Goal: Task Accomplishment & Management: Complete application form

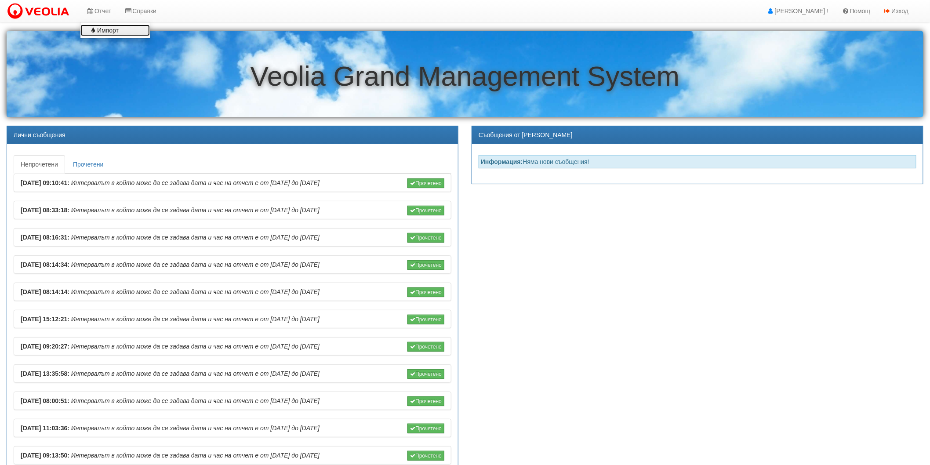
click at [102, 28] on link "Импорт" at bounding box center [114, 30] width 69 height 11
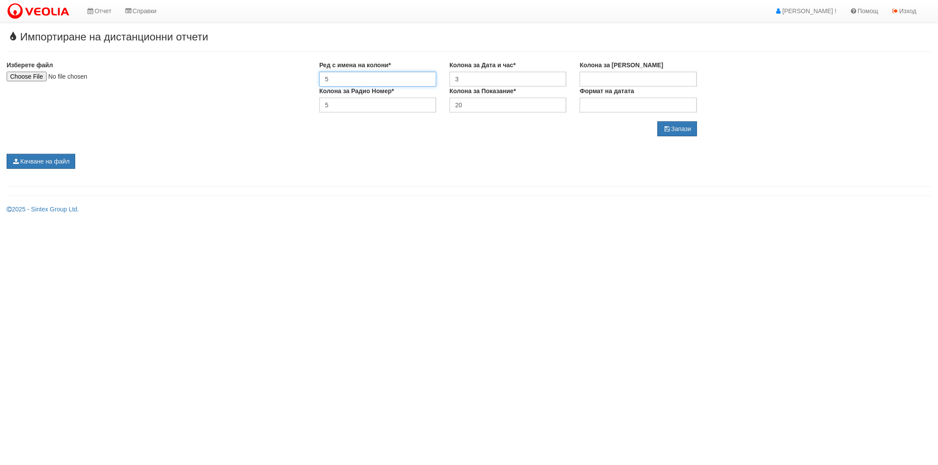
click at [389, 75] on input "5" at bounding box center [377, 79] width 117 height 15
type input "1"
click at [510, 81] on input "3" at bounding box center [507, 79] width 117 height 15
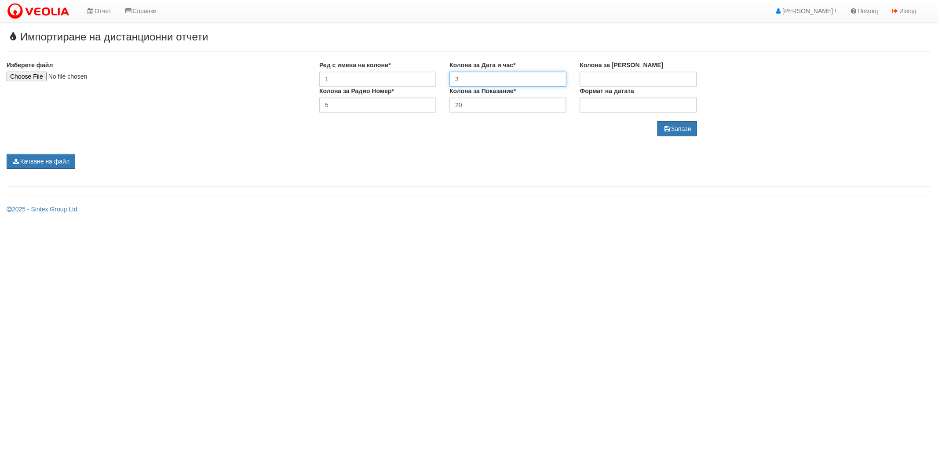
click at [510, 81] on input "3" at bounding box center [507, 79] width 117 height 15
type input "7"
click at [321, 102] on input "5" at bounding box center [377, 105] width 117 height 15
click at [322, 102] on input "5" at bounding box center [377, 105] width 117 height 15
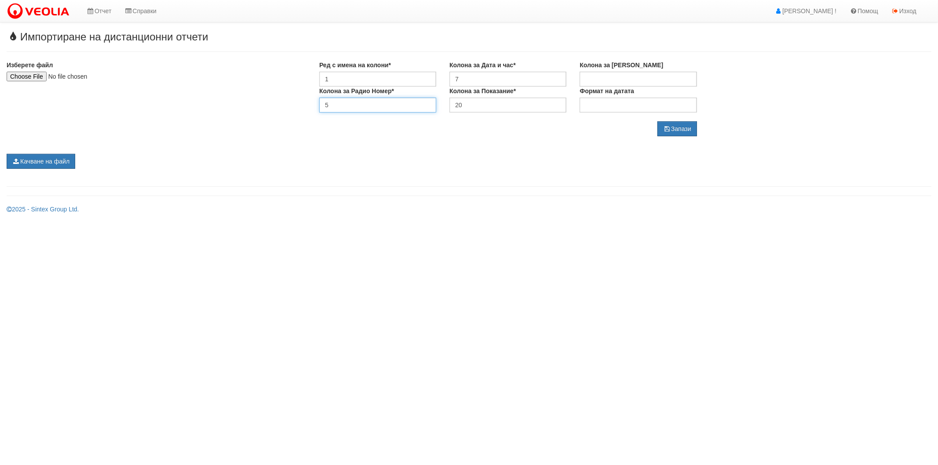
click at [322, 102] on input "5" at bounding box center [377, 105] width 117 height 15
type input "1"
click at [767, 61] on div "Изберете файл Ред с имена на колони* 1 Колона за Дата и час* 7 Колона за Сериен…" at bounding box center [469, 99] width 938 height 76
click at [686, 129] on button "Запази" at bounding box center [677, 128] width 40 height 15
click at [38, 76] on input "file" at bounding box center [65, 77] width 116 height 10
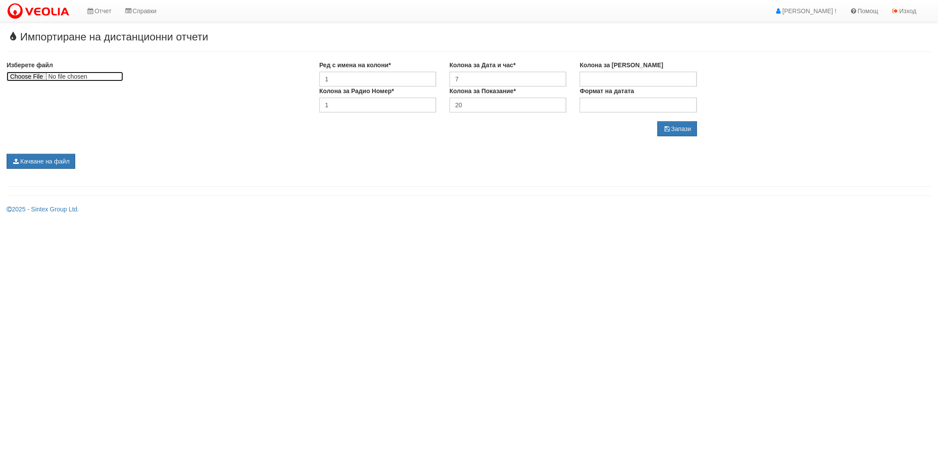
type input "C:\fakepath\Vodomeri-08.2025.xlsx"
click at [231, 80] on form "Изберете файл" at bounding box center [156, 71] width 299 height 21
click at [54, 161] on button "Качване на файл" at bounding box center [41, 161] width 69 height 15
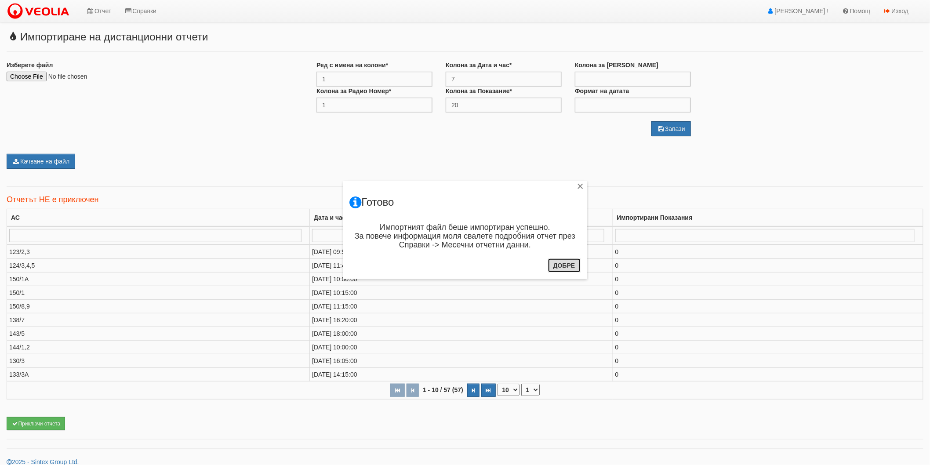
click at [558, 264] on button "Добре" at bounding box center [564, 265] width 33 height 14
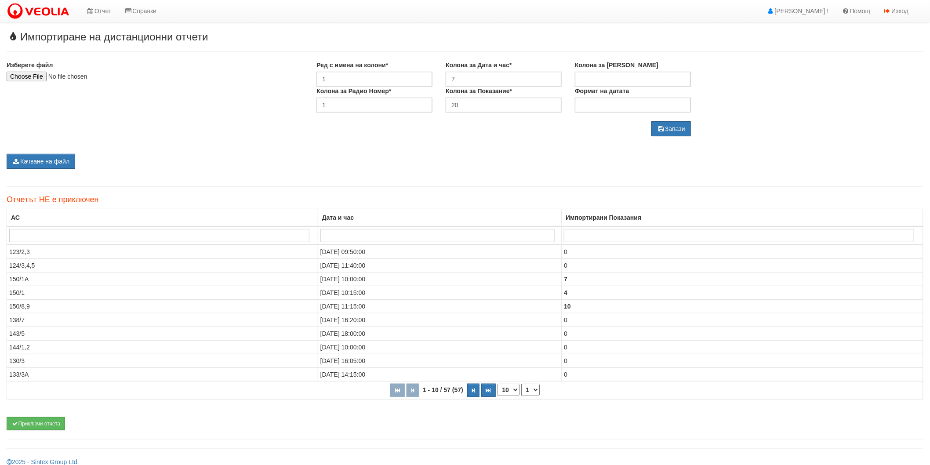
click at [164, 235] on input "search" at bounding box center [159, 235] width 300 height 13
type input "216"
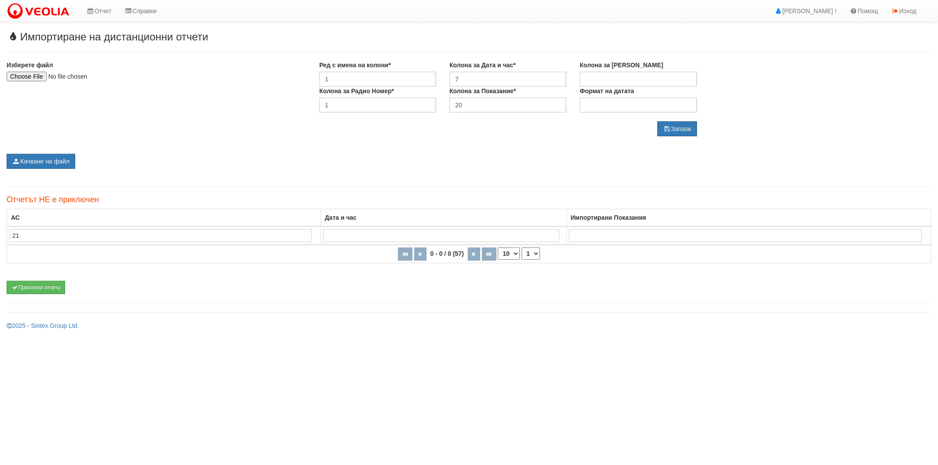
type input "2"
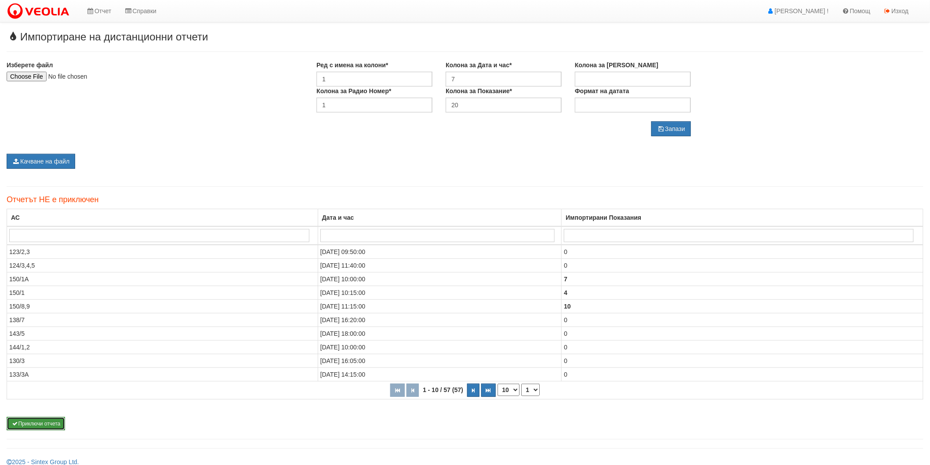
click at [37, 424] on button "Приключи отчета" at bounding box center [36, 423] width 58 height 13
click at [472, 393] on icon "button" at bounding box center [473, 390] width 3 height 5
click at [472, 393] on button "button" at bounding box center [475, 390] width 12 height 13
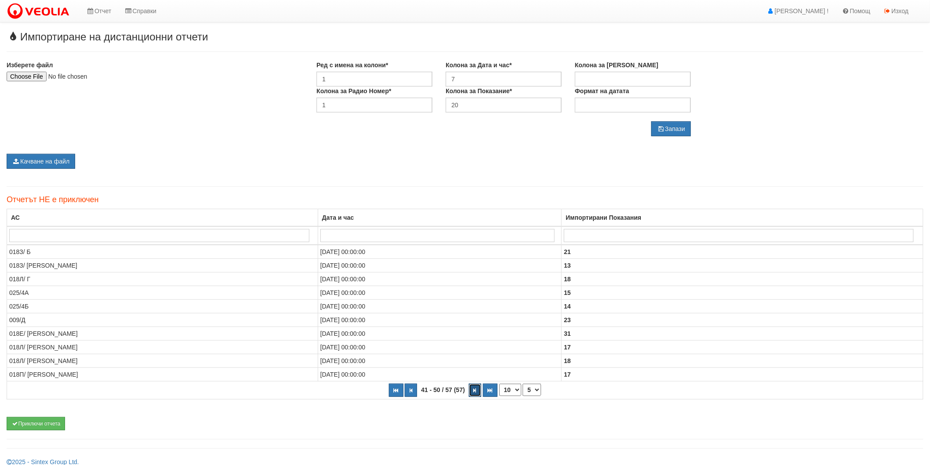
click at [472, 393] on button "button" at bounding box center [475, 390] width 12 height 13
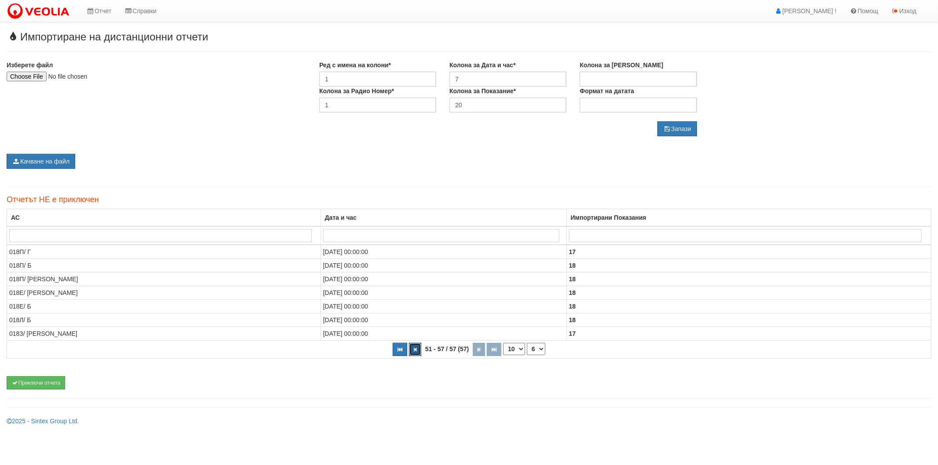
click at [415, 349] on icon "button" at bounding box center [415, 349] width 3 height 5
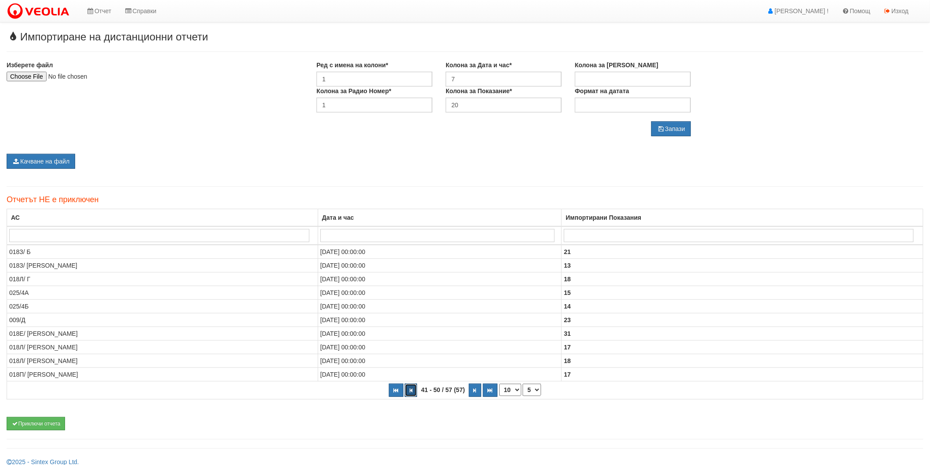
click at [411, 389] on icon "button" at bounding box center [411, 390] width 3 height 5
select select "1"
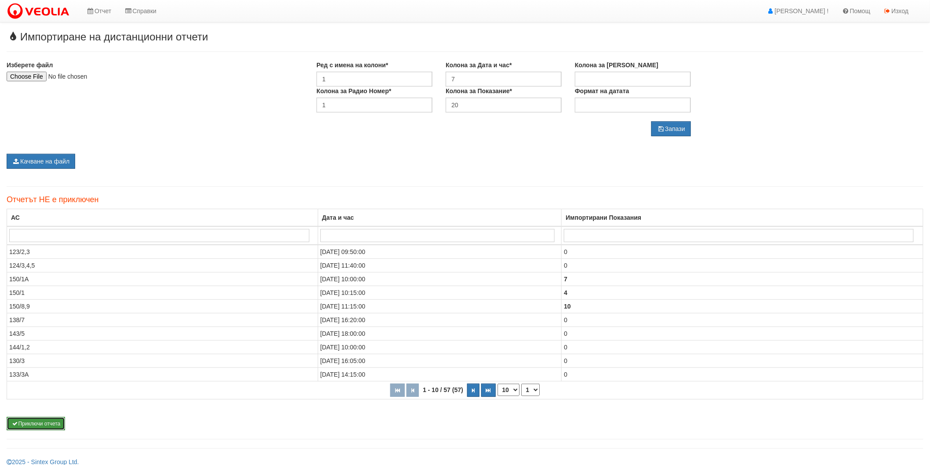
click at [24, 423] on button "Приключи отчета" at bounding box center [36, 423] width 58 height 13
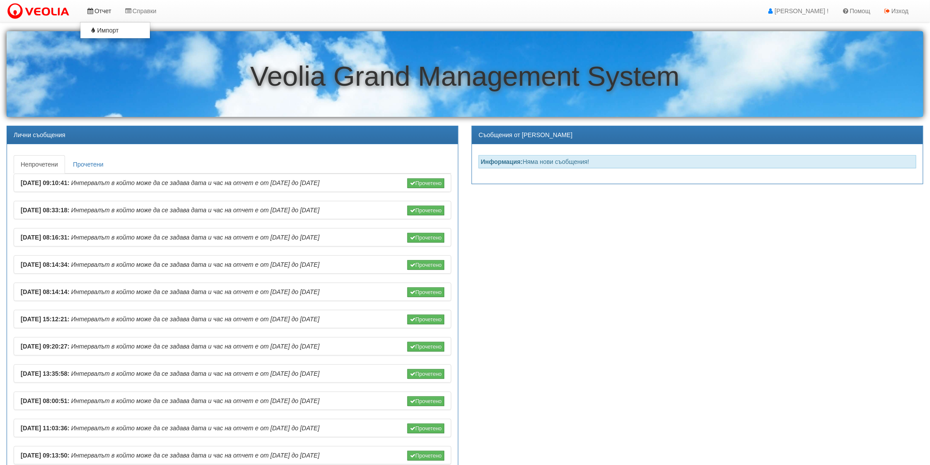
click at [102, 11] on link "Отчет" at bounding box center [99, 11] width 38 height 22
click at [103, 29] on link "Импорт" at bounding box center [114, 30] width 69 height 11
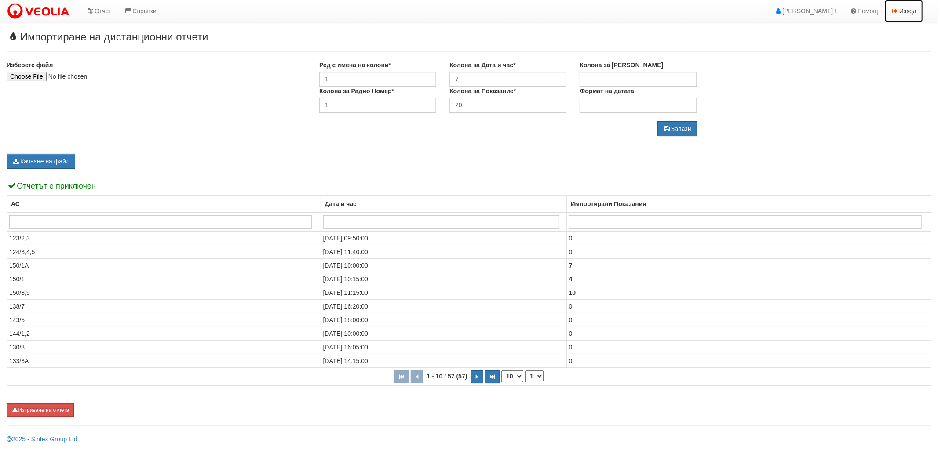
click at [903, 10] on link "Изход" at bounding box center [903, 11] width 38 height 22
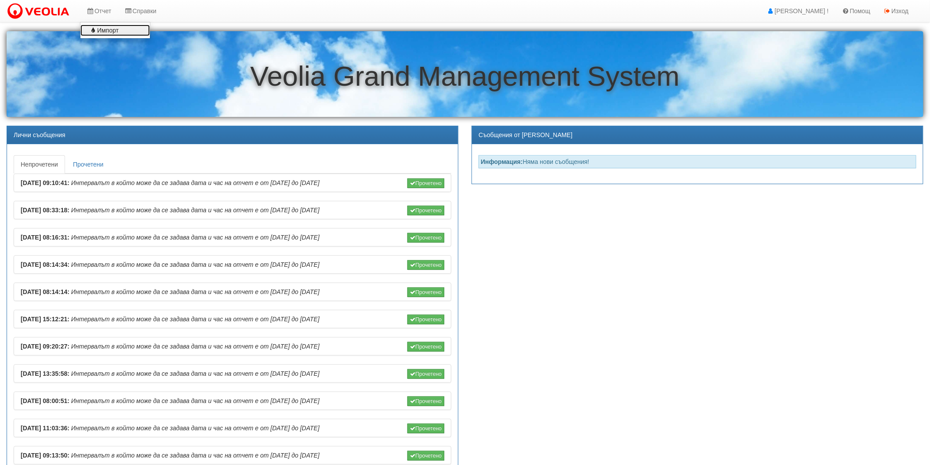
click at [98, 31] on link "Импорт" at bounding box center [114, 30] width 69 height 11
click at [105, 25] on link "Импорт" at bounding box center [114, 30] width 69 height 11
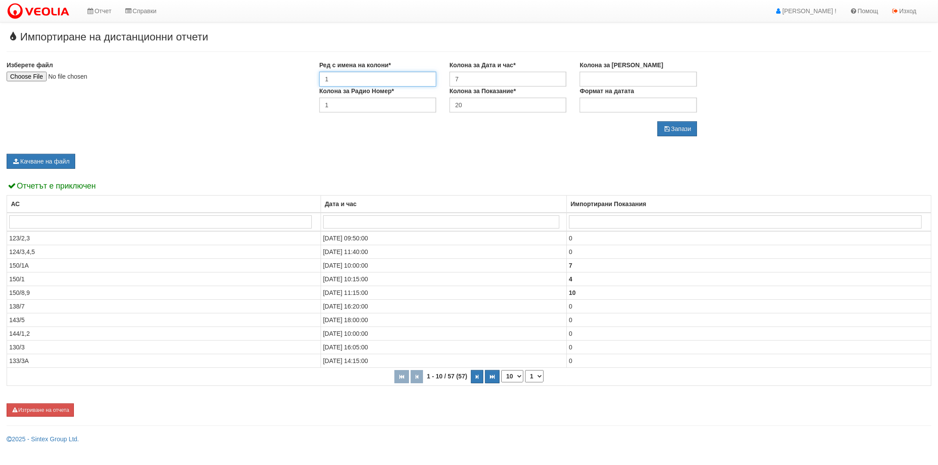
click at [346, 76] on input "1" at bounding box center [377, 79] width 117 height 15
type input "5"
drag, startPoint x: 503, startPoint y: 80, endPoint x: 442, endPoint y: 80, distance: 61.5
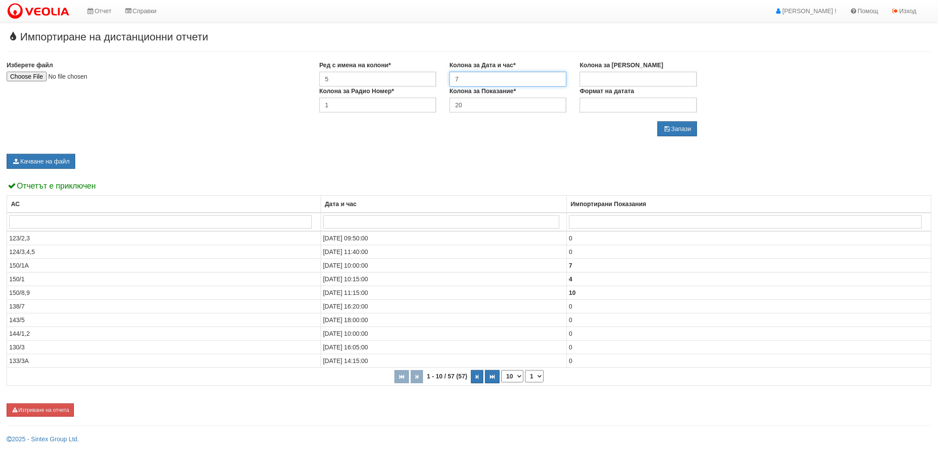
click at [442, 80] on div "Ред с имена на колони* 5 Колона за Дата и час* 7 Колона за Сериен Номер" at bounding box center [508, 74] width 391 height 26
type input "19"
drag, startPoint x: 348, startPoint y: 104, endPoint x: 294, endPoint y: 110, distance: 54.0
click at [294, 110] on div "Изберете файл Ред с имена на колони* 5 Колона за Дата и час* 19 Колона за Серие…" at bounding box center [469, 99] width 938 height 76
type input "5"
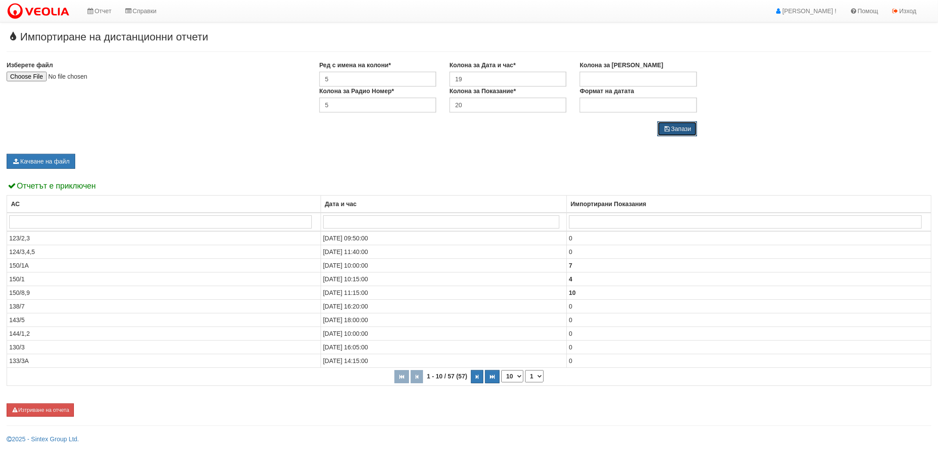
click at [665, 127] on icon "submit" at bounding box center [667, 129] width 8 height 6
click at [25, 74] on input "file" at bounding box center [65, 77] width 116 height 10
type input "C:\fakepath\Vodomeri-08.2025(2).xlsx"
click at [55, 165] on button "Качване на файл" at bounding box center [41, 161] width 69 height 15
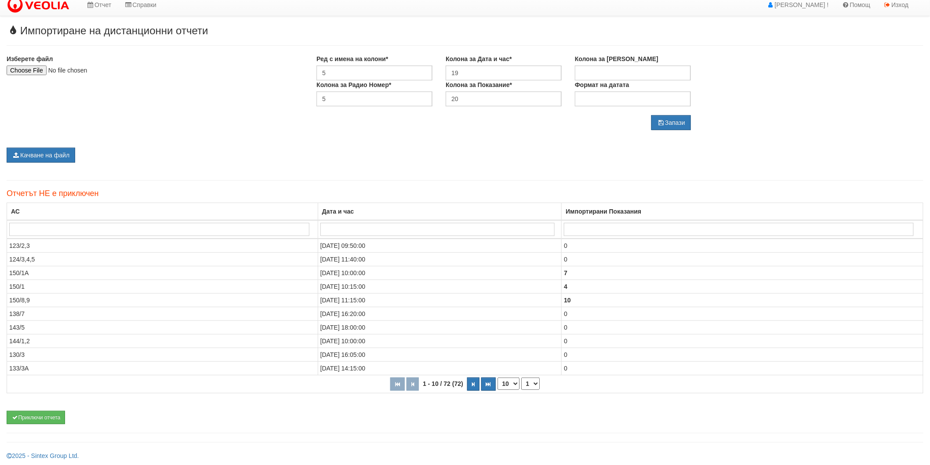
scroll to position [7, 0]
click at [472, 385] on button "button" at bounding box center [473, 382] width 12 height 13
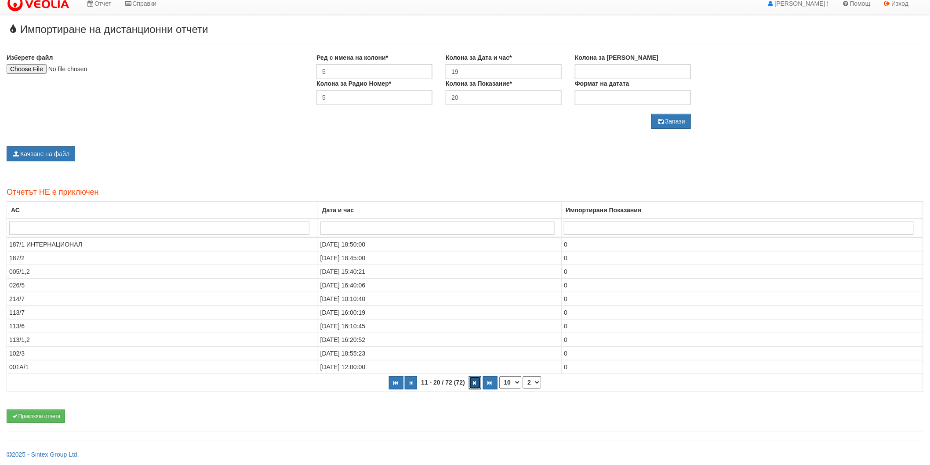
click at [472, 385] on button "button" at bounding box center [475, 382] width 12 height 13
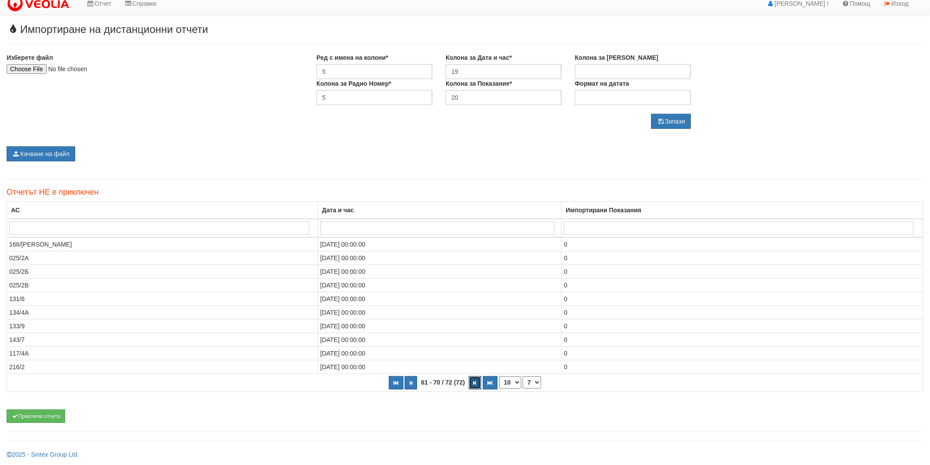
click at [472, 385] on button "button" at bounding box center [475, 382] width 12 height 13
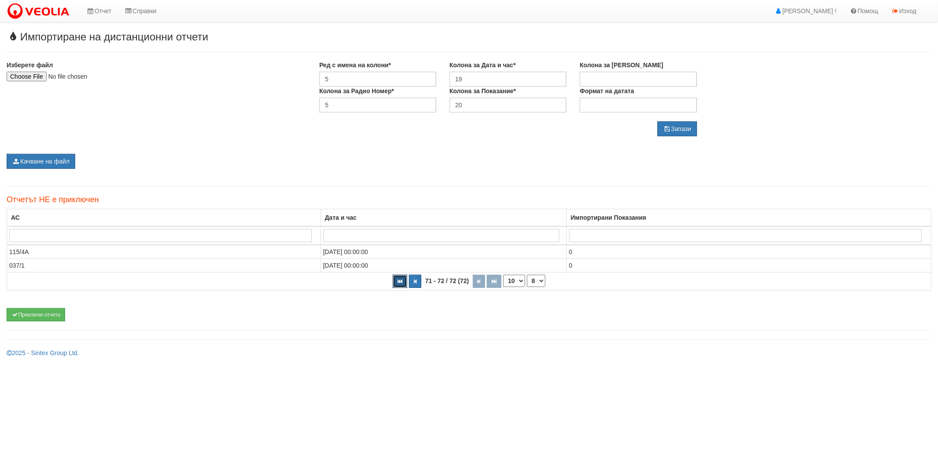
click at [396, 282] on button "button" at bounding box center [399, 281] width 15 height 13
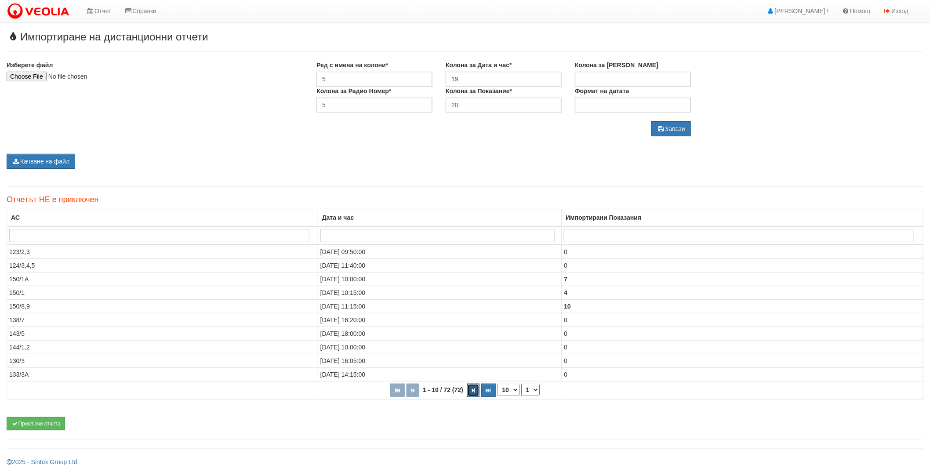
click at [478, 393] on button "button" at bounding box center [473, 390] width 12 height 13
click at [478, 393] on button "button" at bounding box center [475, 390] width 12 height 13
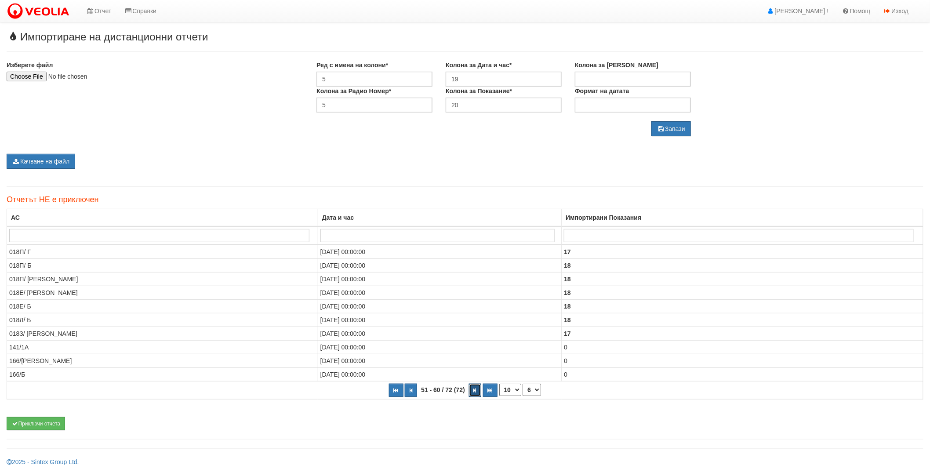
click at [478, 393] on button "button" at bounding box center [475, 390] width 12 height 13
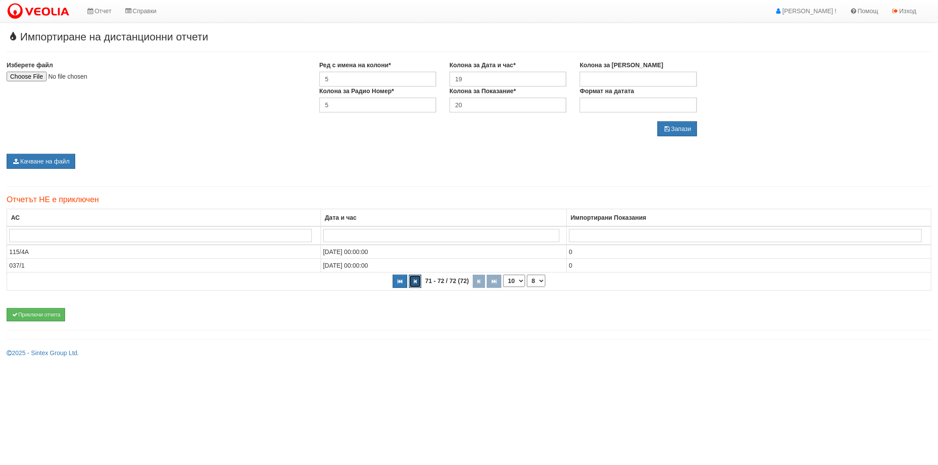
click at [414, 281] on icon "button" at bounding box center [415, 281] width 3 height 5
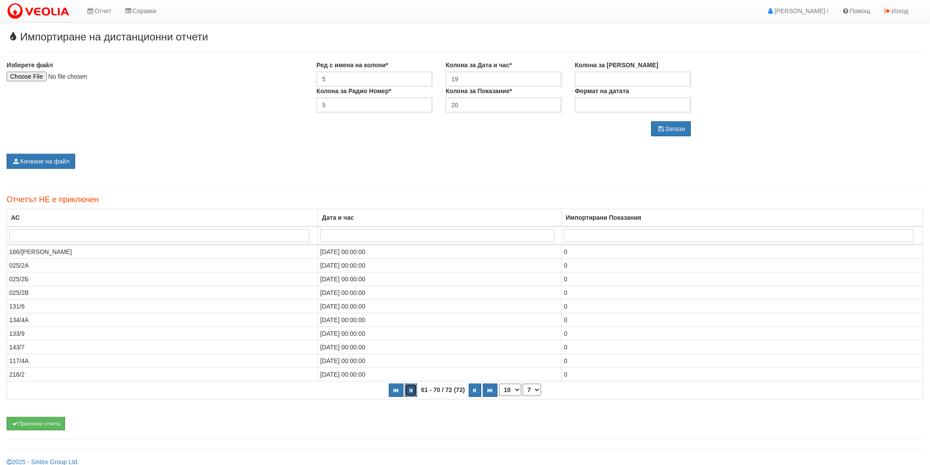
click at [414, 391] on button "button" at bounding box center [411, 390] width 12 height 13
select select "4"
click at [60, 421] on button "Приключи отчета" at bounding box center [36, 423] width 58 height 13
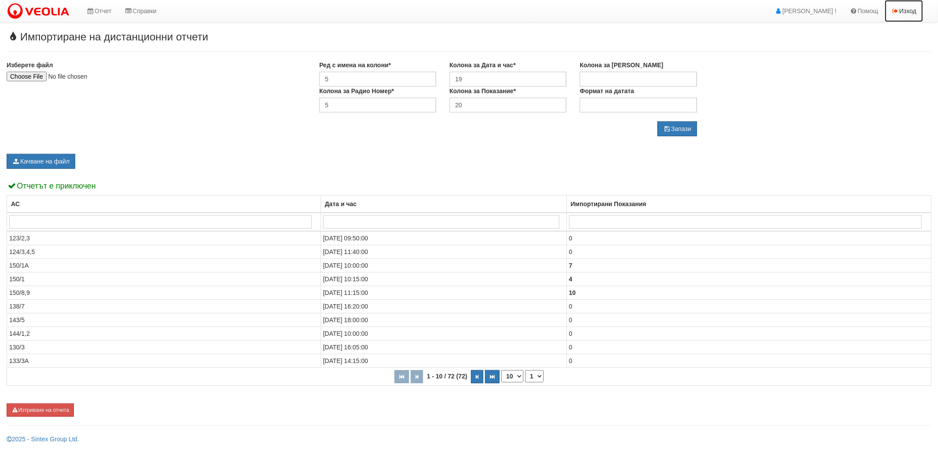
click at [912, 11] on link "Изход" at bounding box center [903, 11] width 38 height 22
